Goal: Information Seeking & Learning: Find specific fact

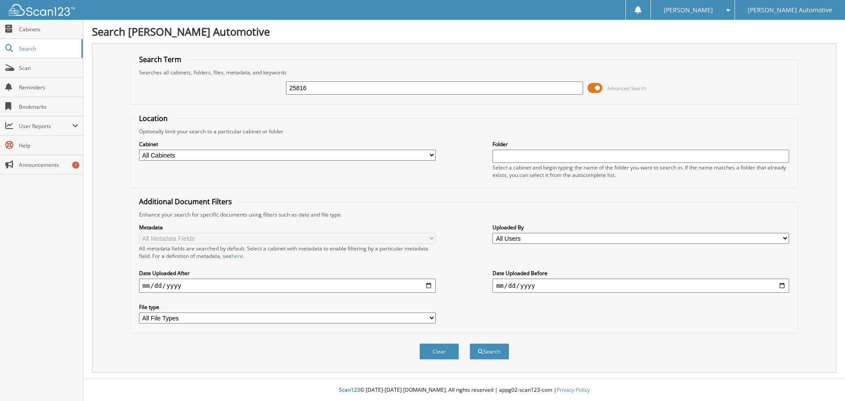
type input "25816"
click at [470, 343] on button "Search" at bounding box center [490, 351] width 40 height 16
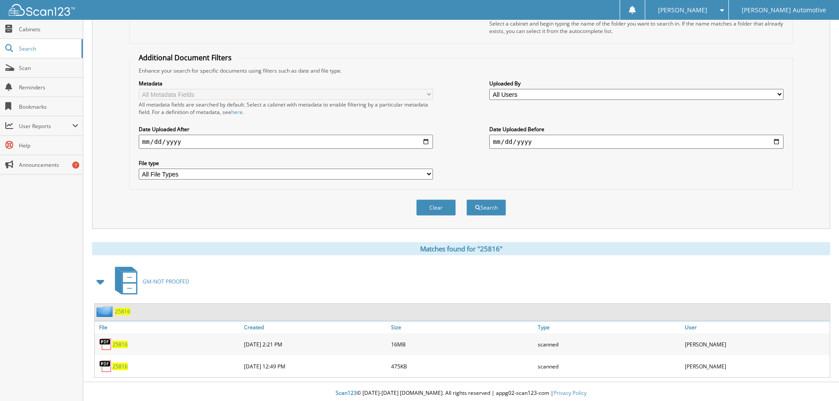
scroll to position [148, 0]
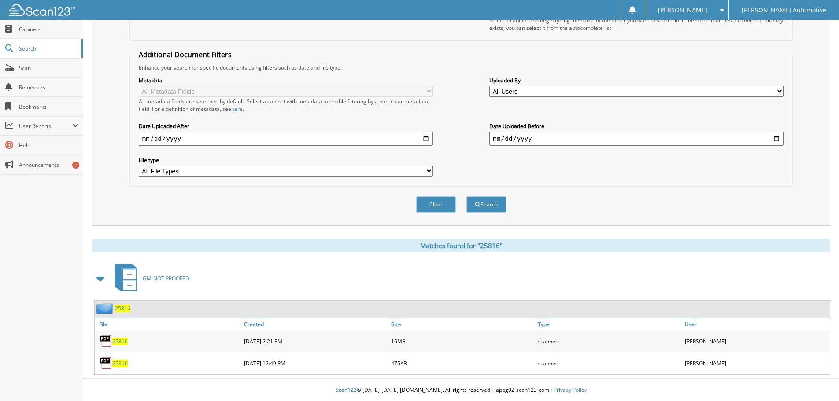
click at [119, 341] on span "25816" at bounding box center [119, 341] width 15 height 7
